Goal: Find specific page/section: Find specific page/section

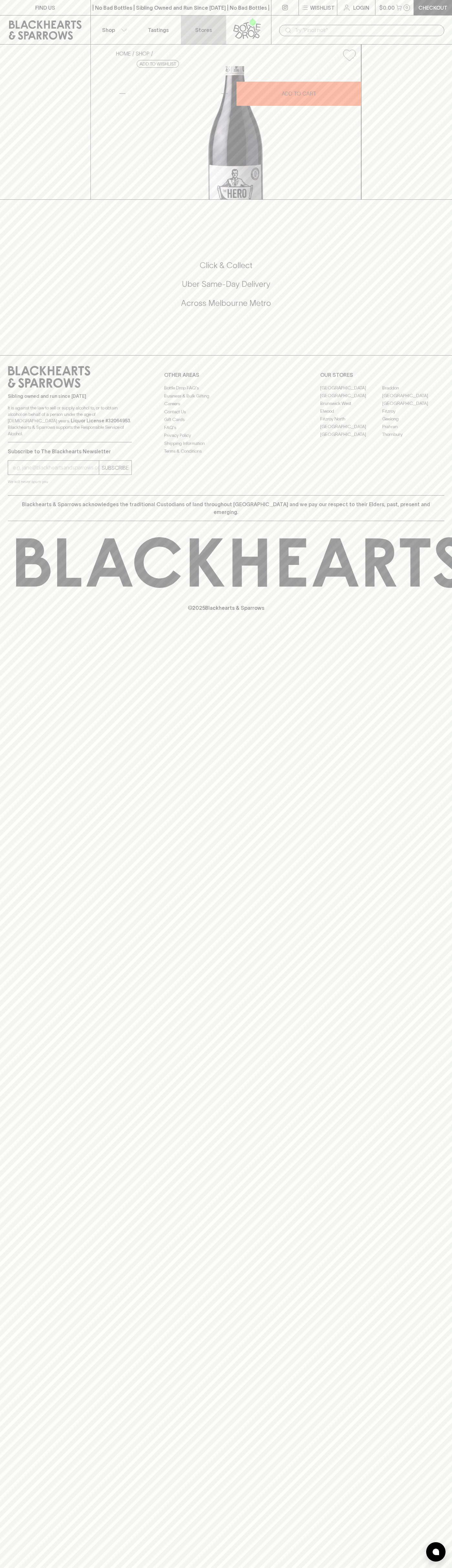
click at [196, 26] on p "Stores" at bounding box center [203, 30] width 17 height 8
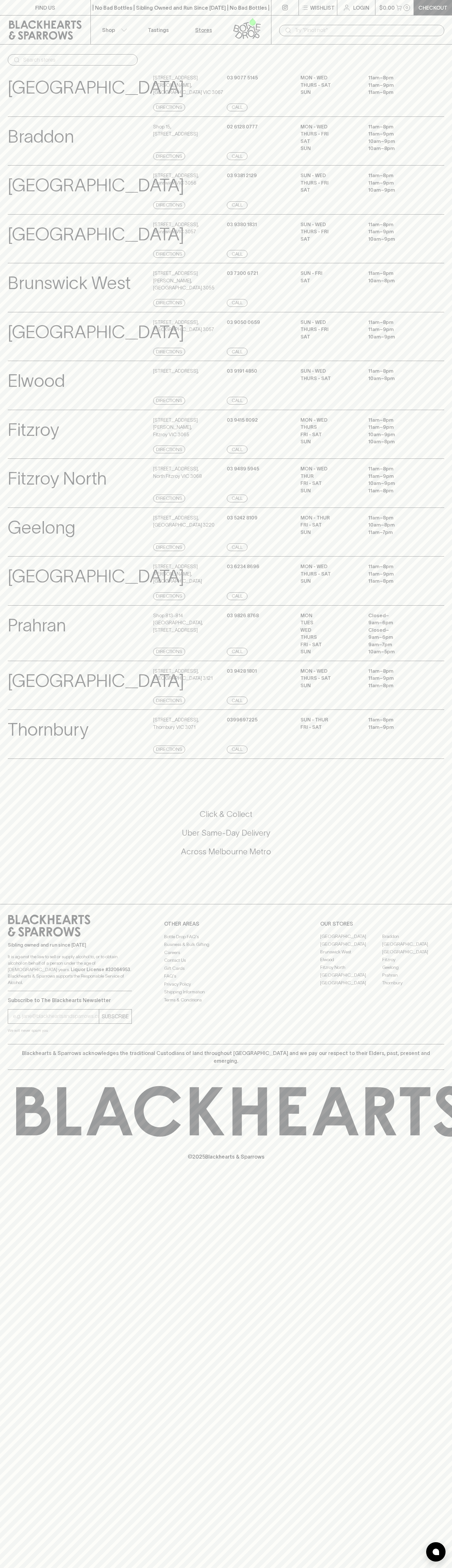
click at [428, 1331] on div "FIND US | No Bad Bottles | Sibling Owned and Run Since [DATE] | No Bad Bottles …" at bounding box center [226, 784] width 452 height 1568
click at [297, 1567] on html "FIND US | No Bad Bottles | Sibling Owned and Run Since [DATE] | No Bad Bottles …" at bounding box center [226, 784] width 452 height 1568
click at [7, 221] on div "[GEOGRAPHIC_DATA] Store Details [STREET_ADDRESS] Directions [PHONE_NUMBER] Call…" at bounding box center [226, 239] width 452 height 49
